Goal: Find contact information: Find contact information

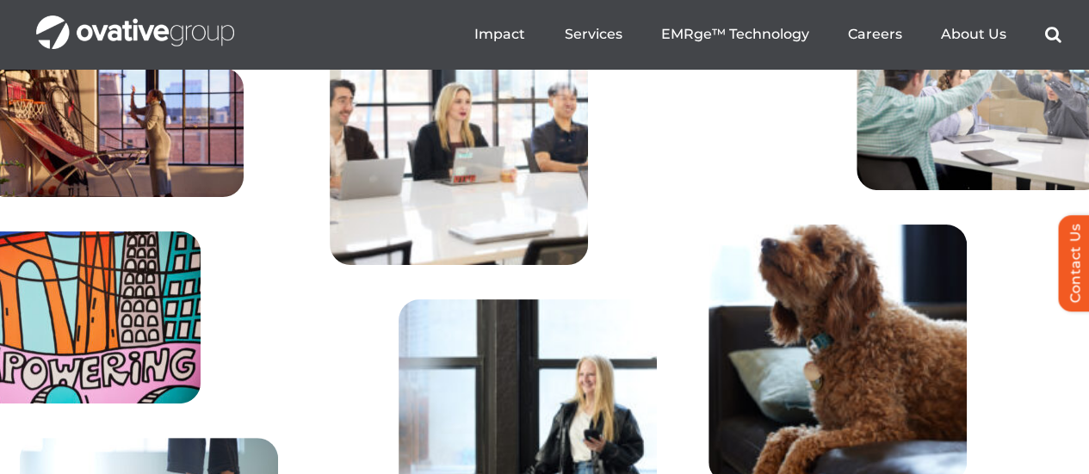
scroll to position [6566, 0]
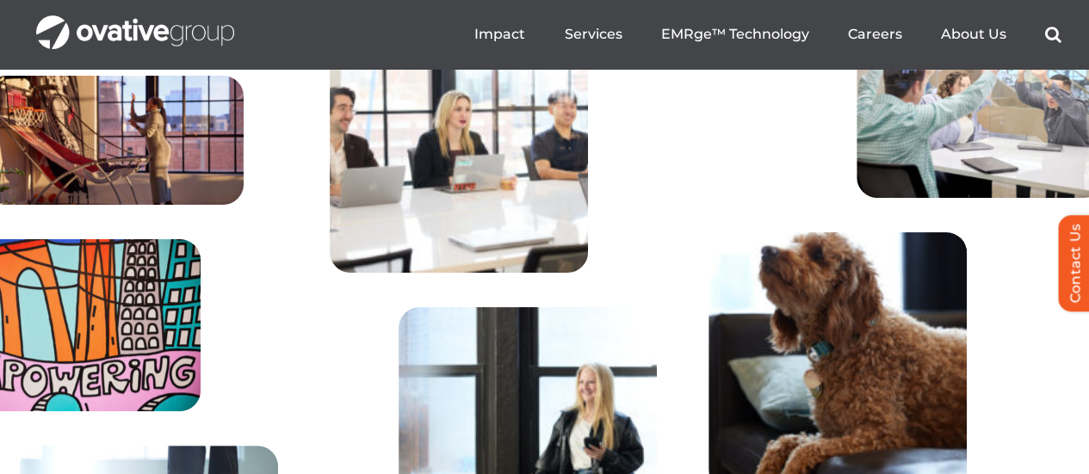
drag, startPoint x: 989, startPoint y: 293, endPoint x: 868, endPoint y: 164, distance: 176.6
drag, startPoint x: 1058, startPoint y: 363, endPoint x: 868, endPoint y: 160, distance: 278.3
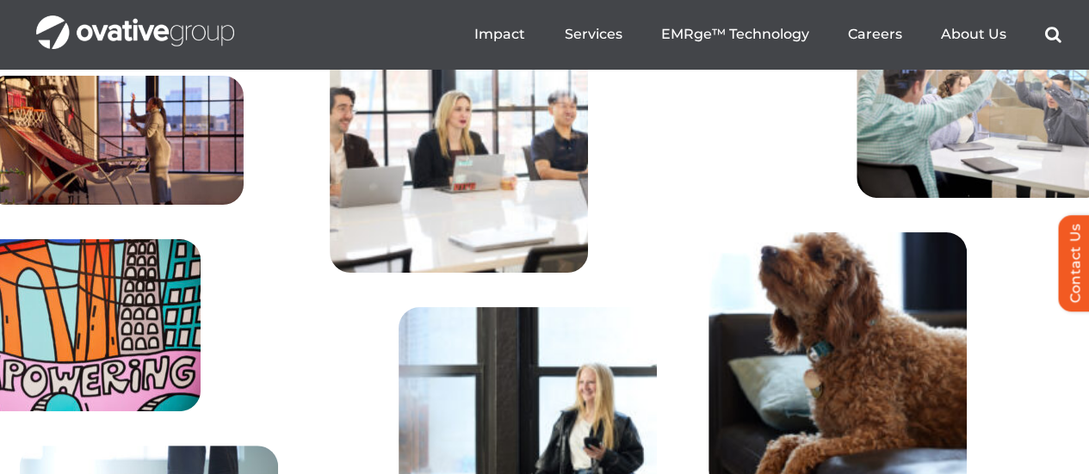
copy u "[GEOGRAPHIC_DATA]"
